Goal: Information Seeking & Learning: Learn about a topic

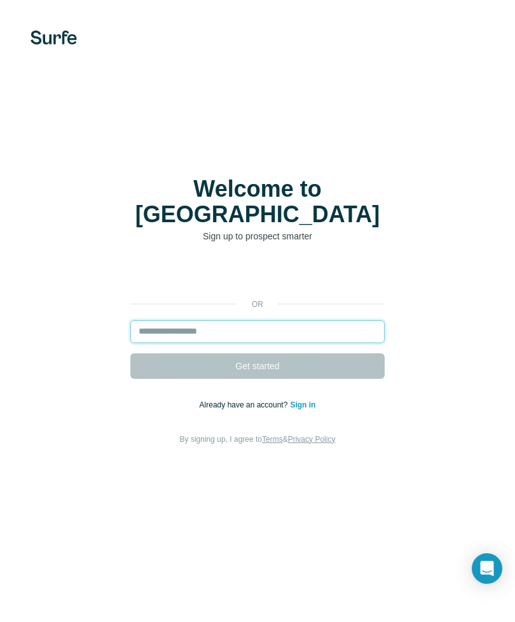
click at [176, 335] on input "email" at bounding box center [257, 331] width 254 height 23
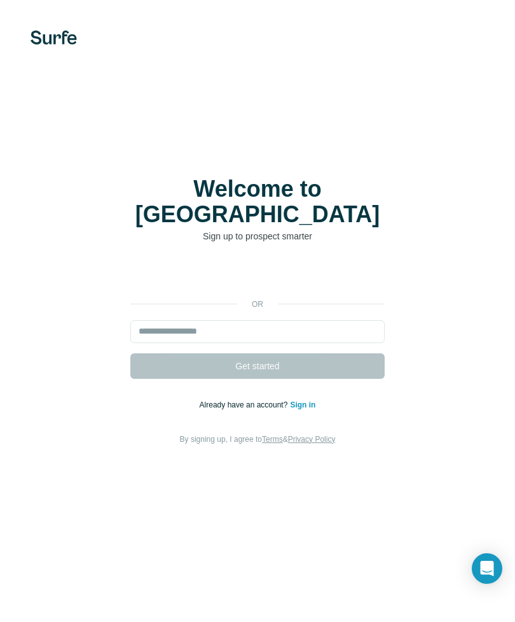
click at [197, 284] on div "Sign in with Google. Opens in new tab" at bounding box center [257, 275] width 254 height 28
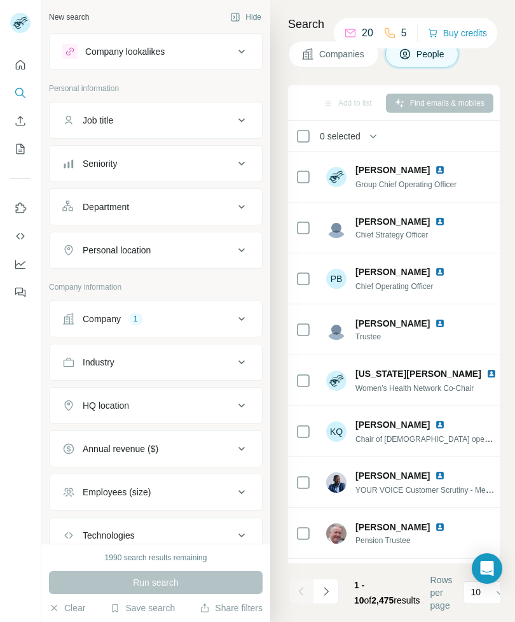
click at [235, 116] on icon at bounding box center [241, 120] width 15 height 15
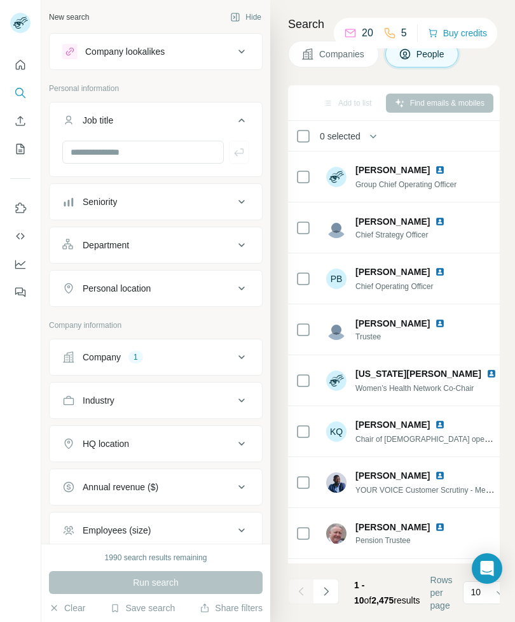
click at [218, 202] on div "Seniority" at bounding box center [148, 201] width 172 height 13
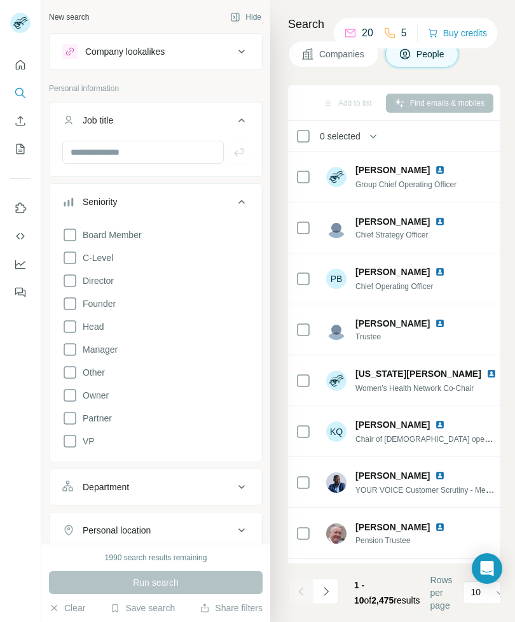
click at [244, 204] on icon at bounding box center [241, 201] width 15 height 15
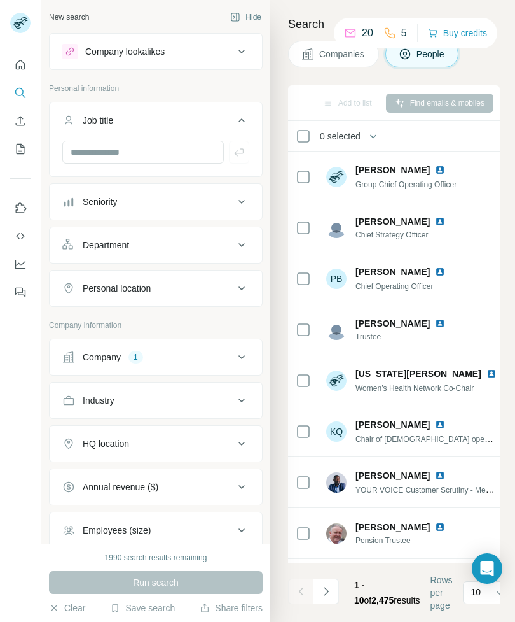
click at [324, 59] on span "Companies" at bounding box center [342, 54] width 46 height 13
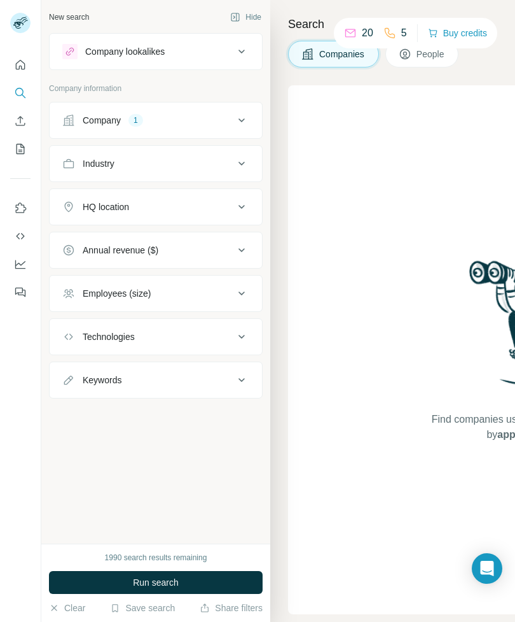
click at [240, 122] on icon at bounding box center [241, 120] width 15 height 15
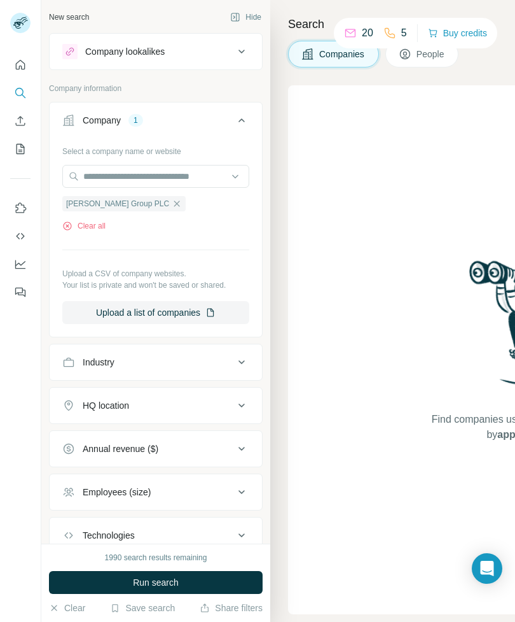
click at [99, 209] on span "Mears Group PLC" at bounding box center [117, 203] width 103 height 11
click at [67, 214] on div "Mears Group PLC Clear all" at bounding box center [155, 210] width 187 height 44
click at [96, 200] on span "Mears Group PLC" at bounding box center [117, 203] width 103 height 11
click at [97, 117] on div "Company" at bounding box center [102, 120] width 38 height 13
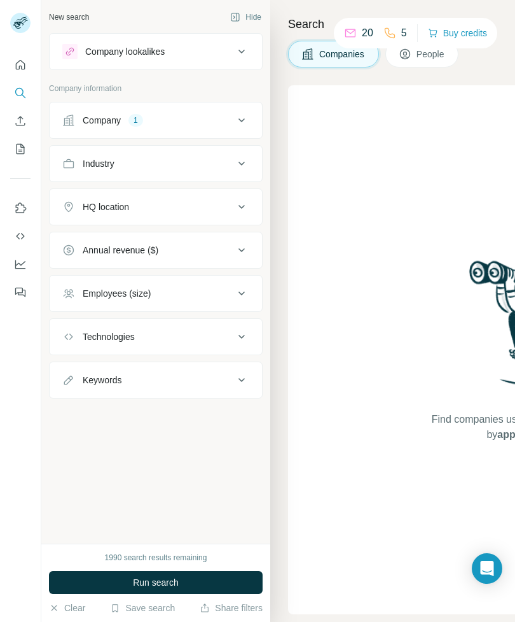
click at [226, 115] on div "Company 1" at bounding box center [148, 120] width 172 height 13
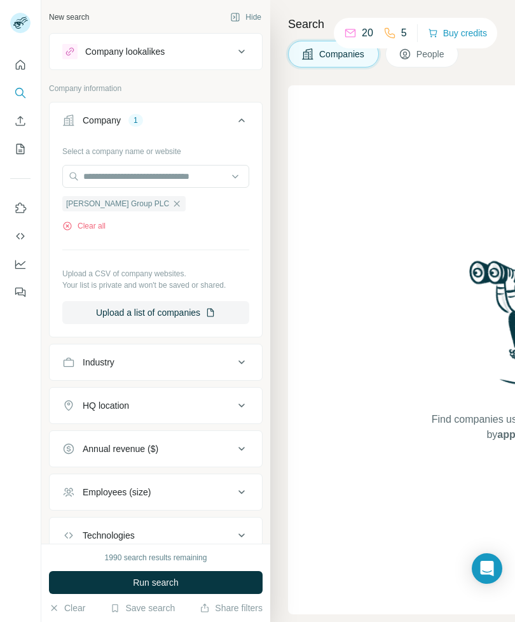
click at [90, 204] on span "Mears Group PLC" at bounding box center [117, 203] width 103 height 11
click at [17, 89] on icon "Search" at bounding box center [19, 92] width 8 height 8
click at [122, 506] on button "Employees (size)" at bounding box center [156, 491] width 212 height 31
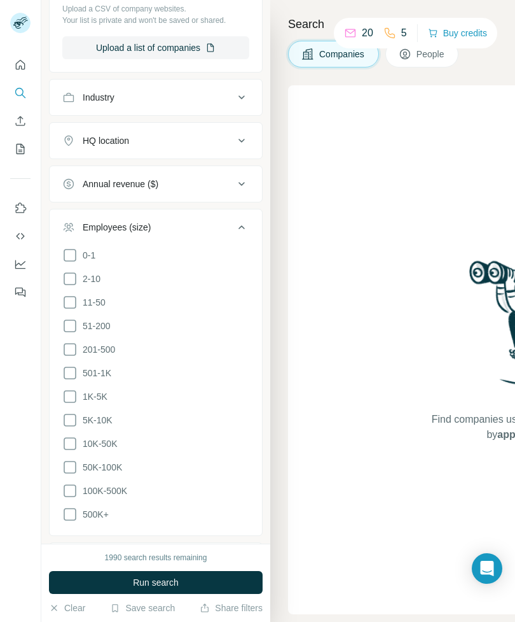
scroll to position [268, 0]
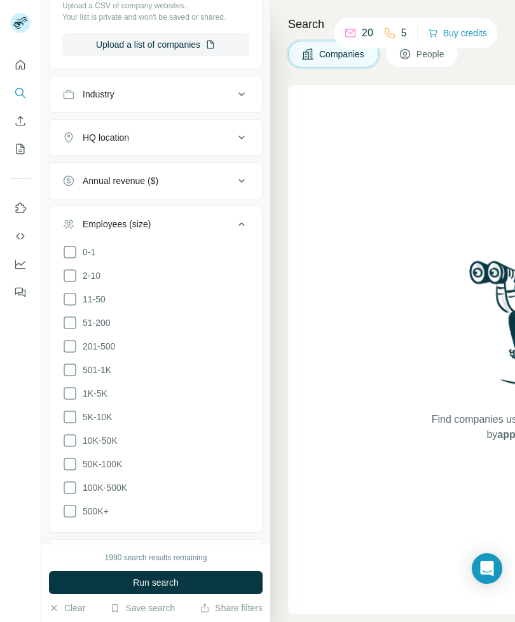
click at [66, 345] on icon at bounding box center [69, 345] width 15 height 15
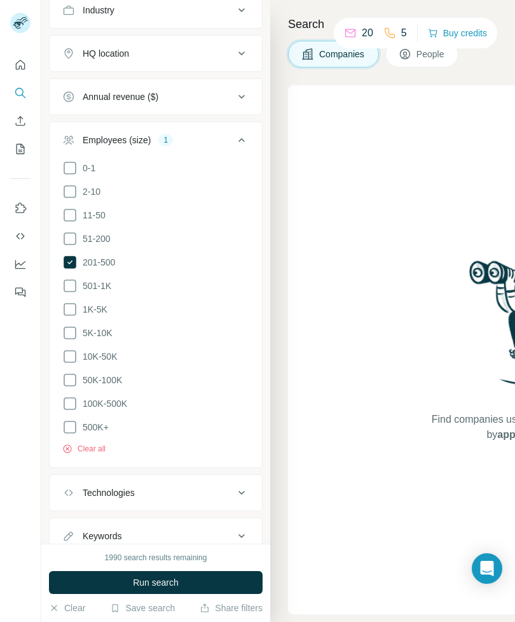
scroll to position [351, 0]
click at [172, 594] on button "Run search" at bounding box center [156, 582] width 214 height 23
